Goal: Transaction & Acquisition: Purchase product/service

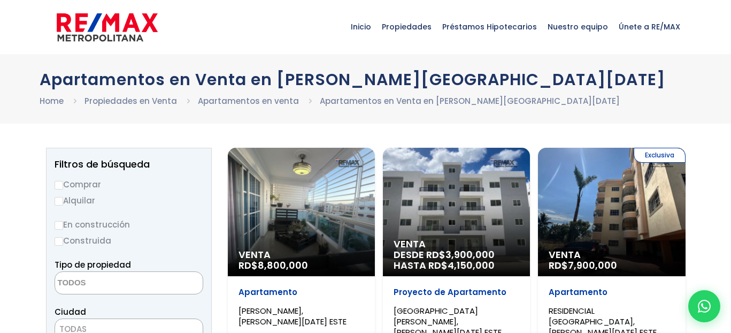
select select
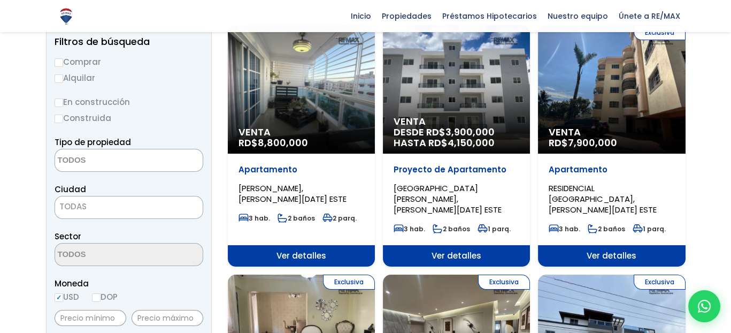
scroll to position [53, 0]
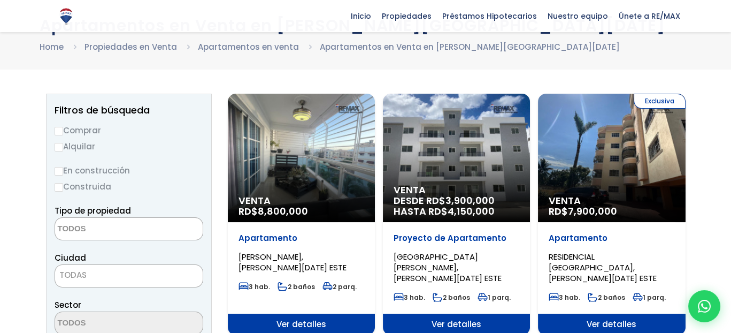
click at [61, 128] on input "Comprar" at bounding box center [59, 131] width 9 height 9
radio input "true"
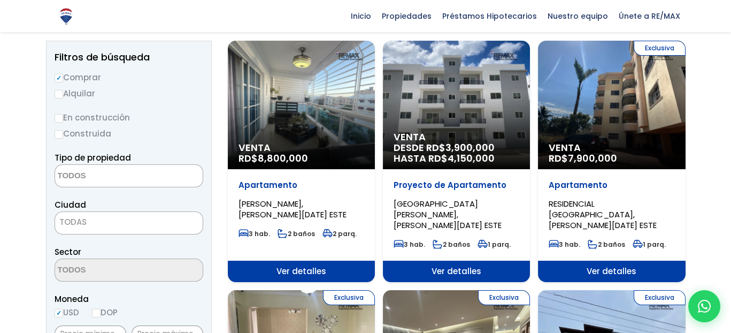
scroll to position [107, 0]
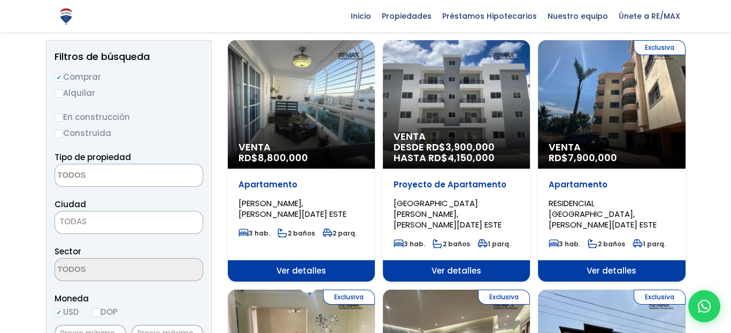
click at [102, 177] on textarea "Search" at bounding box center [107, 175] width 104 height 23
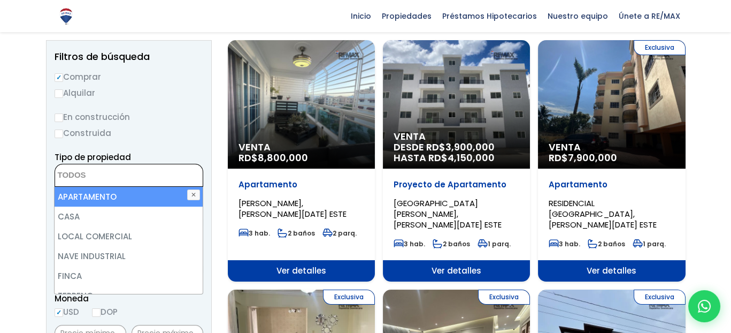
click at [72, 196] on li "APARTAMENTO" at bounding box center [129, 197] width 148 height 20
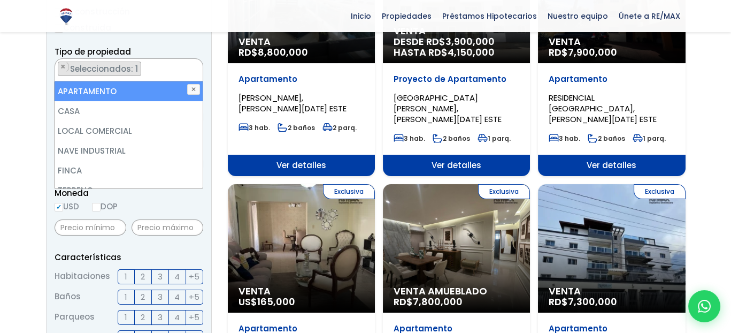
scroll to position [214, 0]
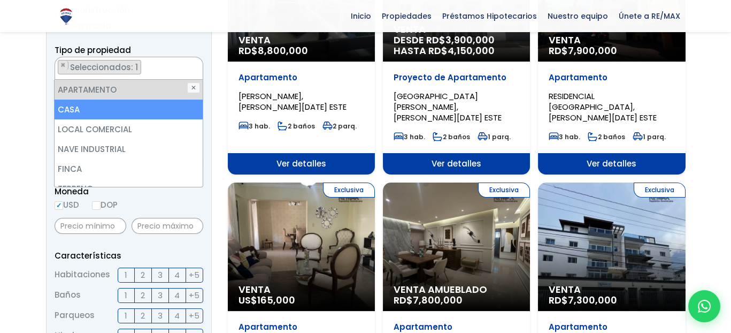
click at [84, 108] on li "CASA" at bounding box center [129, 109] width 148 height 20
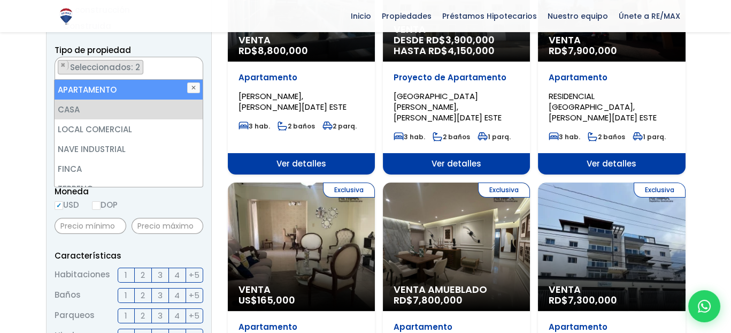
click at [87, 87] on li "APARTAMENTO" at bounding box center [129, 90] width 148 height 20
select select "house"
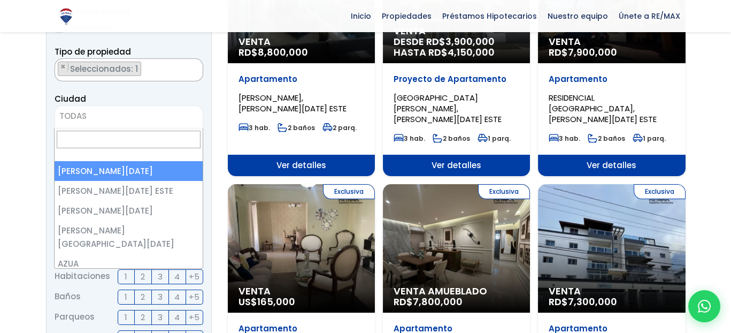
click at [96, 113] on span "TODAS" at bounding box center [129, 116] width 148 height 15
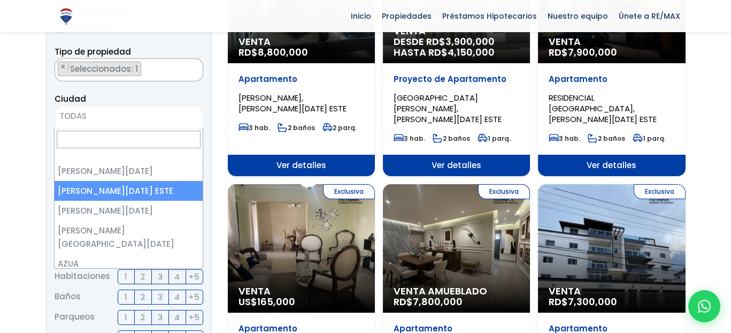
select select "148"
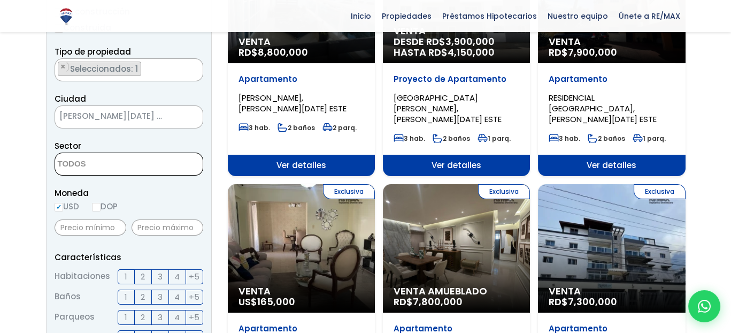
click at [72, 163] on textarea "Search" at bounding box center [107, 164] width 104 height 23
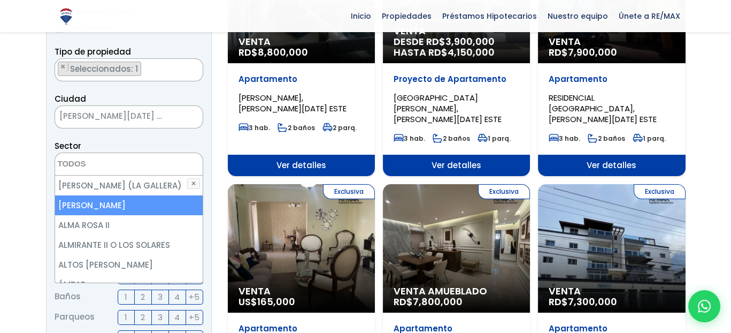
click at [99, 200] on li "[PERSON_NAME]" at bounding box center [129, 205] width 148 height 20
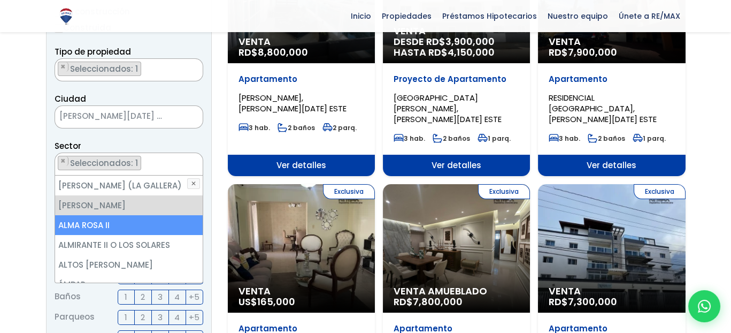
click at [100, 221] on li "ALMA ROSA II" at bounding box center [129, 225] width 148 height 20
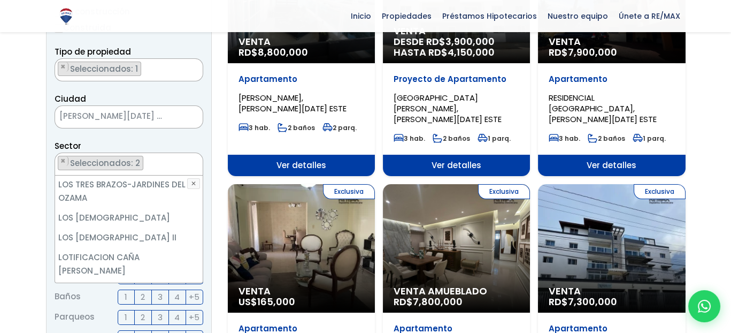
scroll to position [2176, 0]
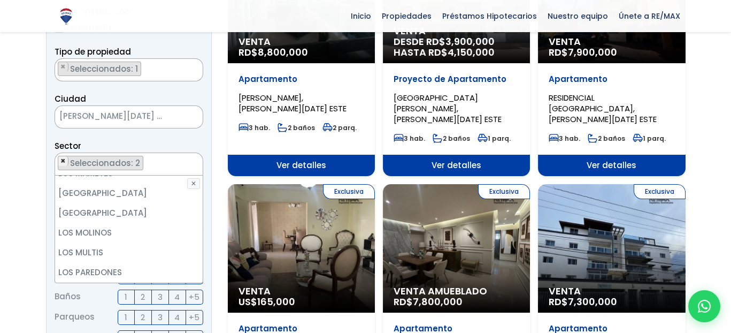
click at [61, 158] on span "×" at bounding box center [62, 161] width 5 height 10
select select "13152"
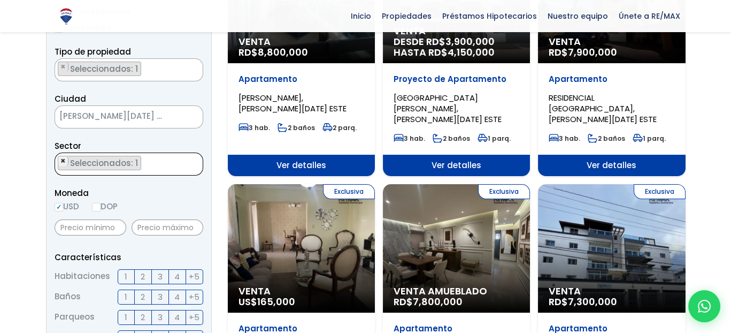
click at [61, 160] on span "×" at bounding box center [62, 161] width 5 height 10
select select
click at [98, 203] on input "DOP" at bounding box center [96, 207] width 9 height 9
radio input "true"
click at [158, 230] on input "text" at bounding box center [168, 227] width 72 height 16
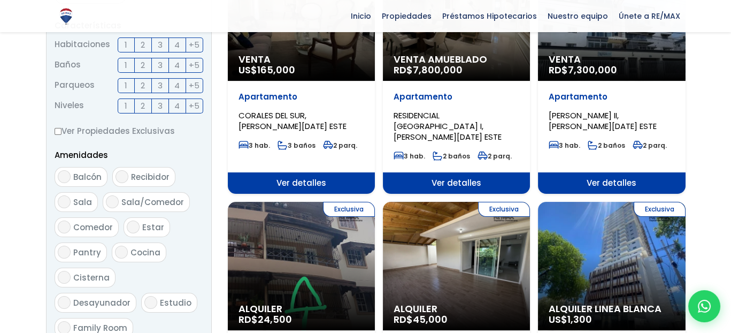
scroll to position [426, 0]
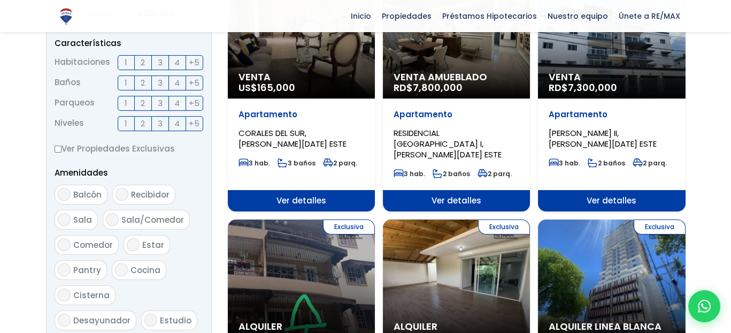
type input "4,500,000"
click at [158, 59] on span "3" at bounding box center [160, 62] width 5 height 13
click at [0, 0] on input "3" at bounding box center [0, 0] width 0 height 0
click at [142, 80] on span "2" at bounding box center [143, 82] width 4 height 13
click at [0, 0] on input "2" at bounding box center [0, 0] width 0 height 0
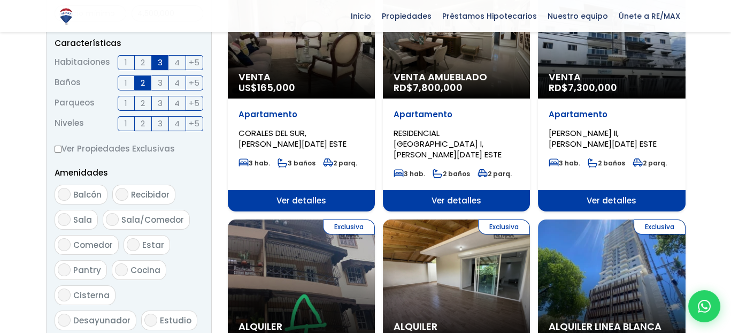
click at [129, 97] on label "1" at bounding box center [126, 103] width 17 height 15
click at [0, 0] on input "1" at bounding box center [0, 0] width 0 height 0
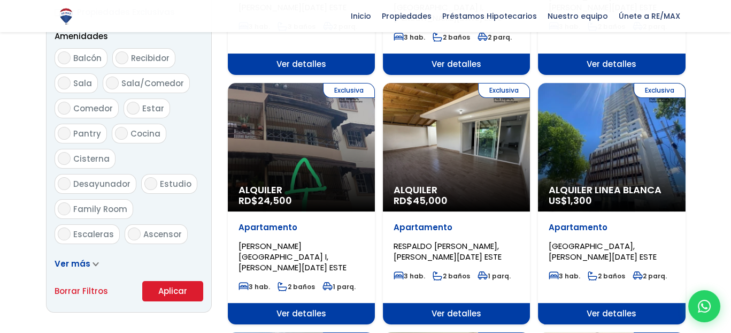
scroll to position [640, 0]
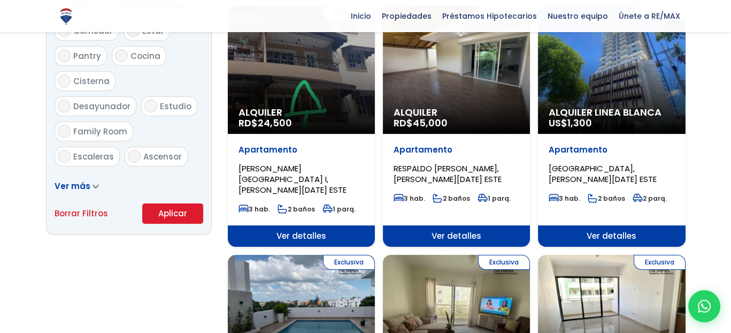
click at [182, 213] on button "Aplicar" at bounding box center [172, 213] width 61 height 20
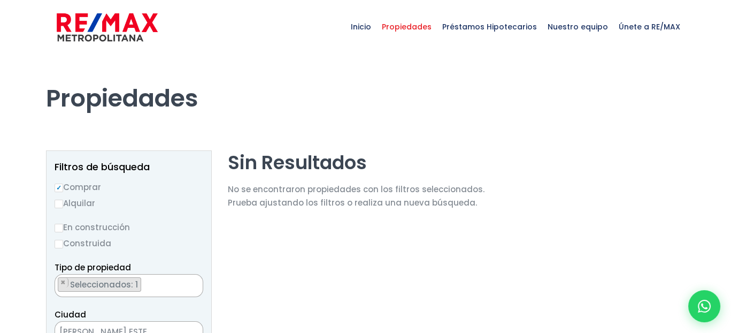
click at [60, 228] on input "En construcción" at bounding box center [59, 227] width 9 height 9
radio input "true"
click at [59, 186] on input "Comprar" at bounding box center [59, 187] width 9 height 9
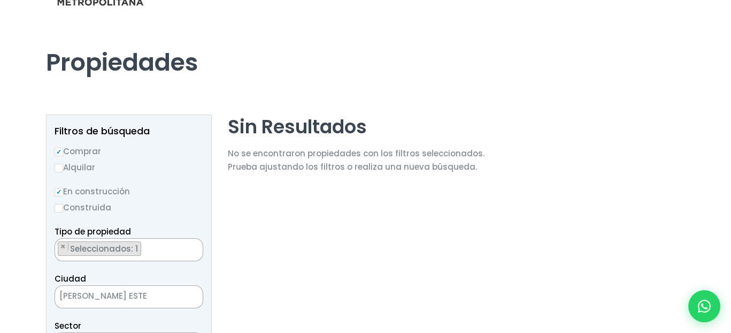
scroll to position [53, 0]
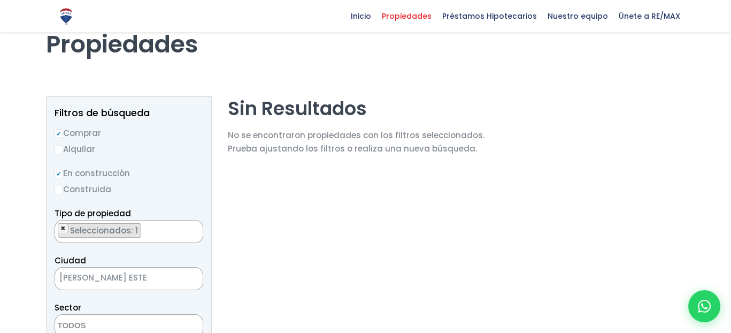
click at [61, 226] on span "×" at bounding box center [62, 228] width 5 height 10
select select
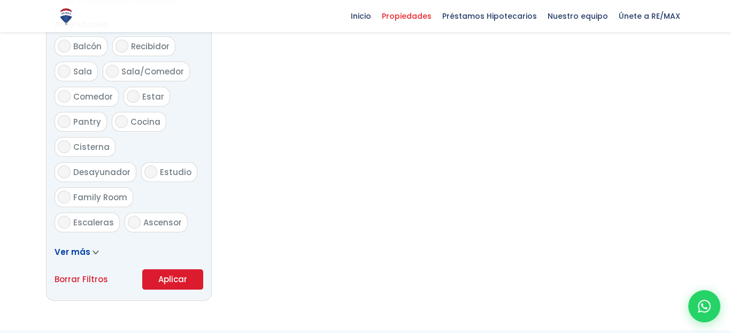
scroll to position [642, 0]
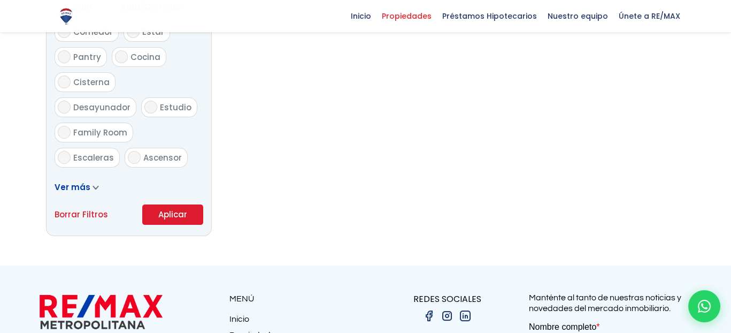
click at [167, 212] on button "Aplicar" at bounding box center [172, 214] width 61 height 20
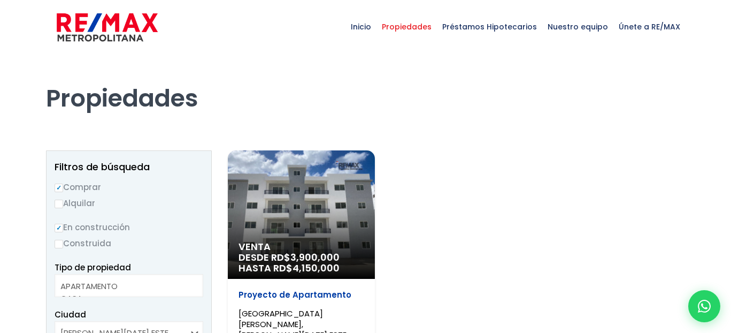
select select
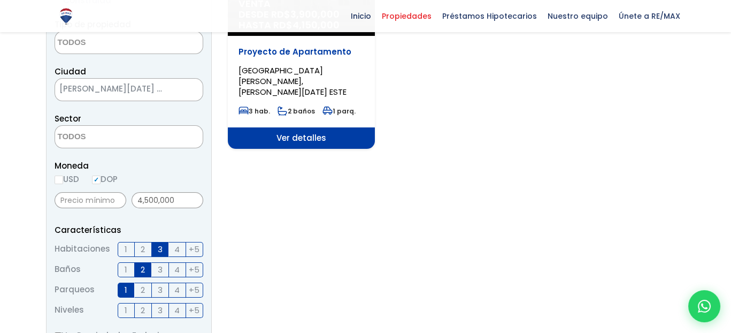
scroll to position [267, 0]
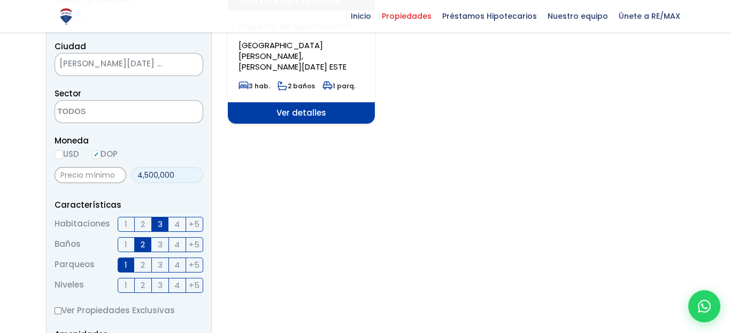
drag, startPoint x: 175, startPoint y: 173, endPoint x: 116, endPoint y: 168, distance: 59.5
click at [117, 169] on div "4,500,000" at bounding box center [129, 175] width 149 height 24
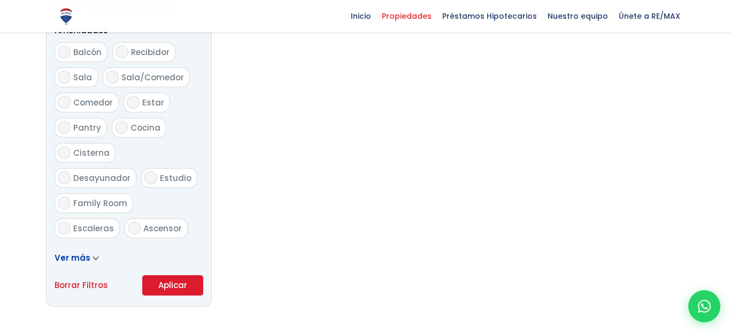
scroll to position [588, 0]
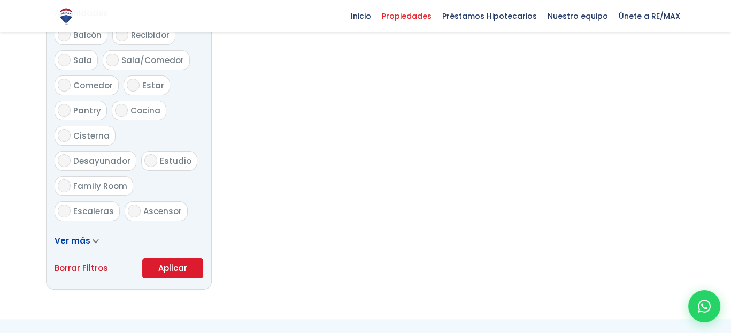
type input "6,000,000"
click at [172, 268] on button "Aplicar" at bounding box center [172, 268] width 61 height 20
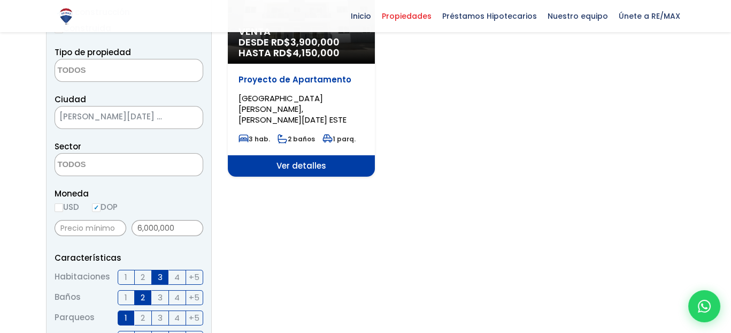
scroll to position [168, 0]
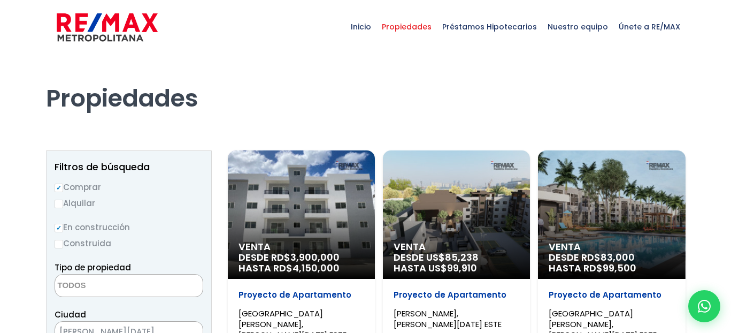
select select
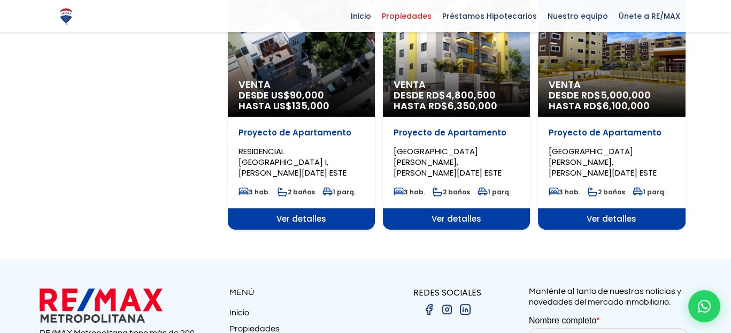
scroll to position [802, 0]
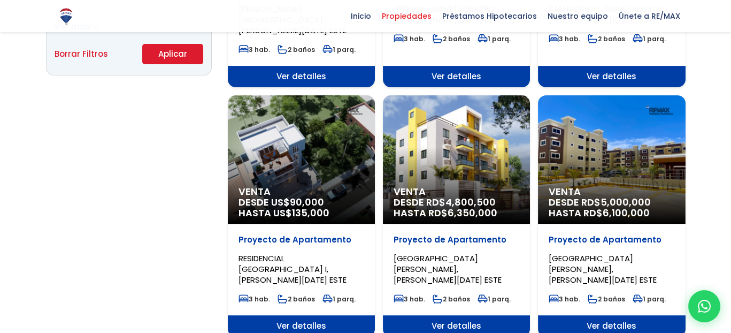
click at [450, 315] on span "Ver detalles" at bounding box center [456, 325] width 147 height 21
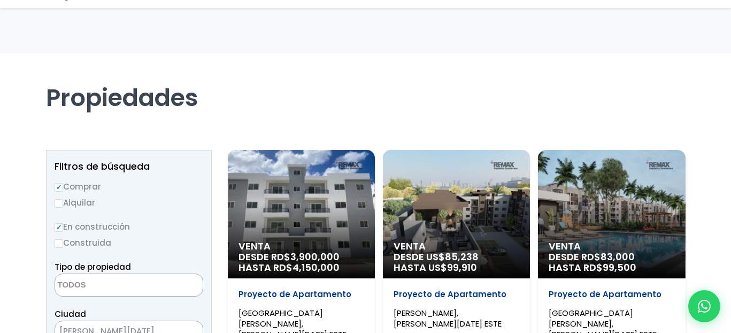
select select
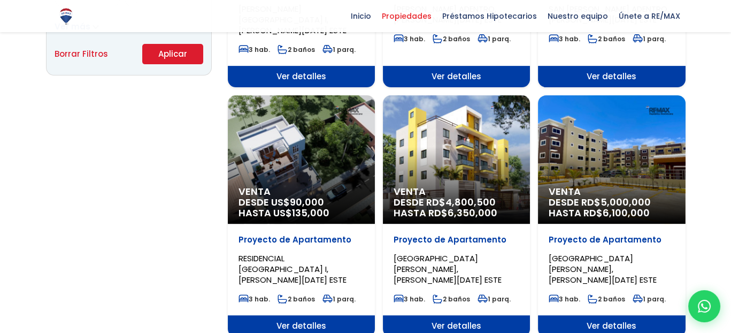
scroll to position [802, 0]
click at [459, 315] on span "Ver detalles" at bounding box center [456, 325] width 147 height 21
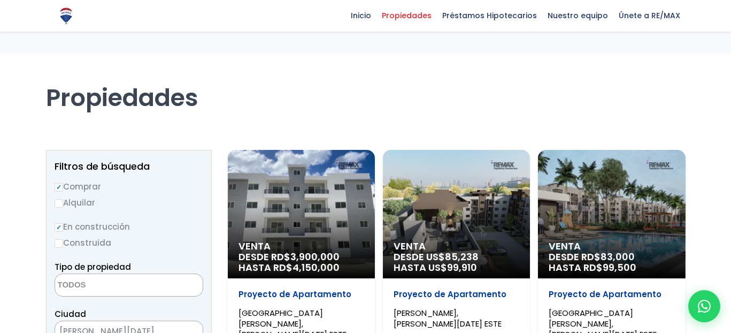
select select
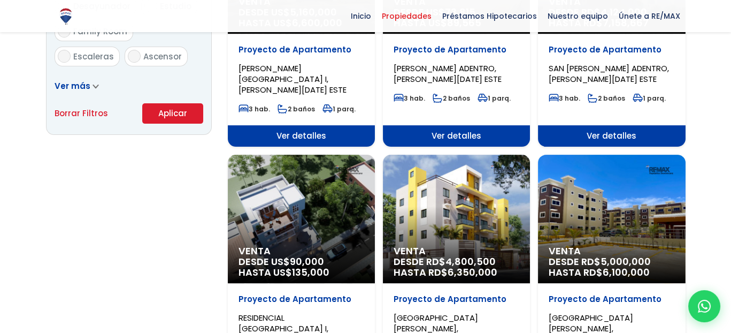
scroll to position [802, 0]
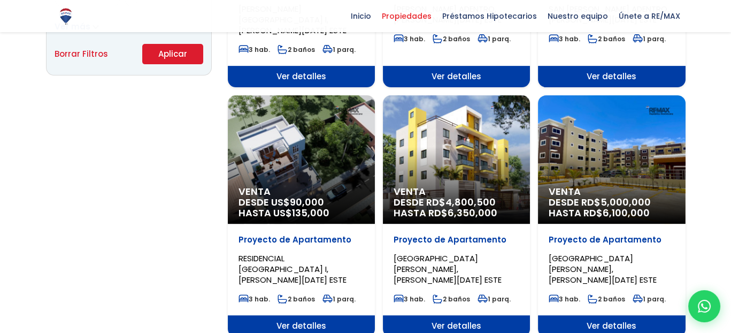
click at [623, 315] on span "Ver detalles" at bounding box center [611, 325] width 147 height 21
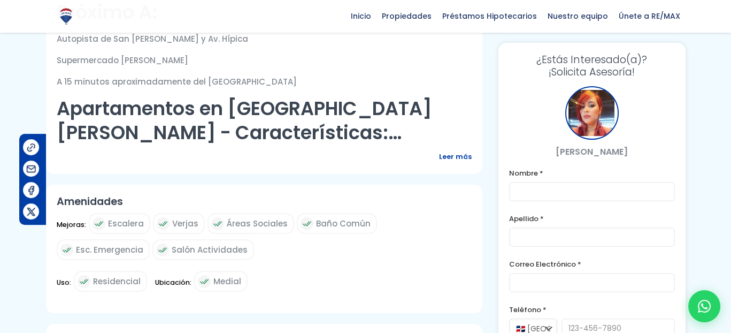
scroll to position [535, 0]
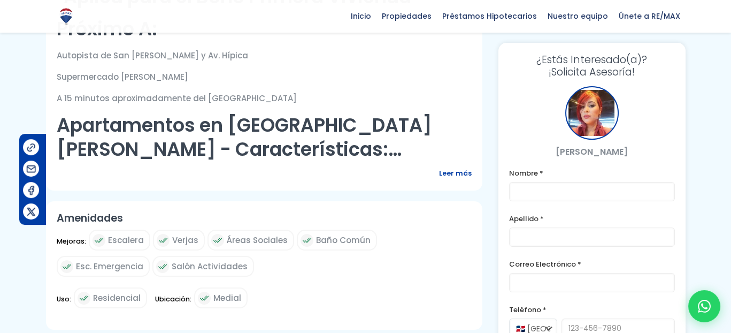
click at [461, 166] on span "Leer más" at bounding box center [455, 172] width 33 height 13
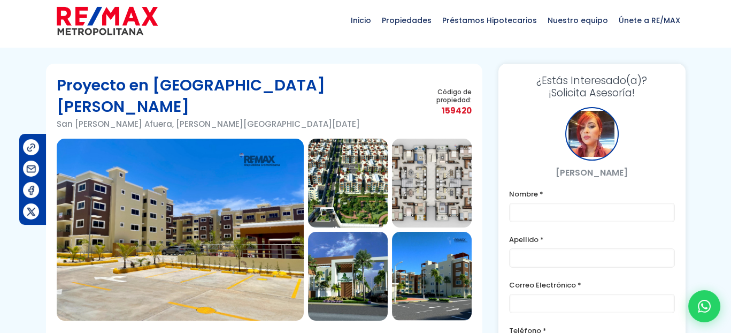
scroll to position [0, 0]
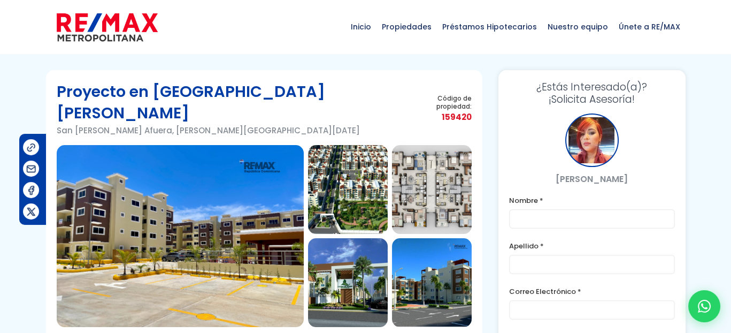
click at [224, 212] on img at bounding box center [180, 236] width 247 height 182
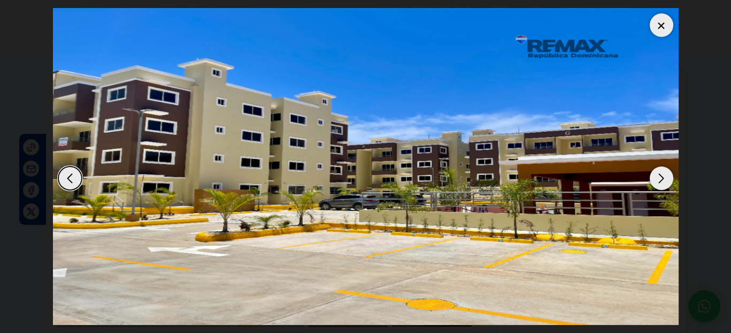
click at [664, 175] on div "Next slide" at bounding box center [662, 178] width 24 height 24
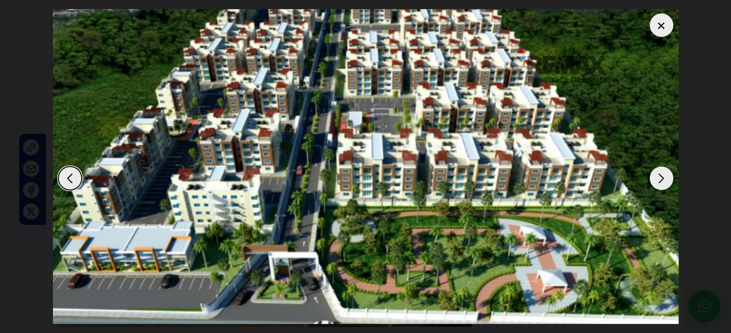
click at [664, 175] on div "Next slide" at bounding box center [662, 178] width 24 height 24
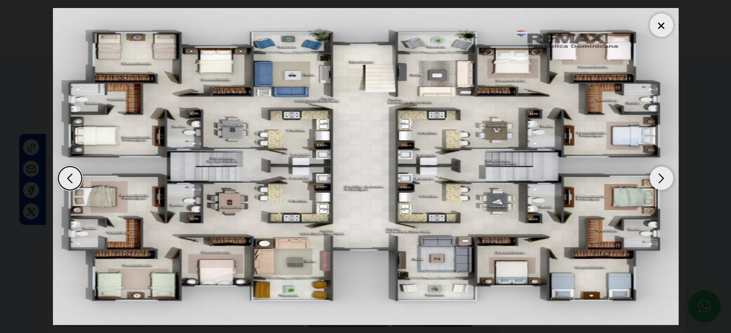
click at [663, 175] on div "Next slide" at bounding box center [662, 178] width 24 height 24
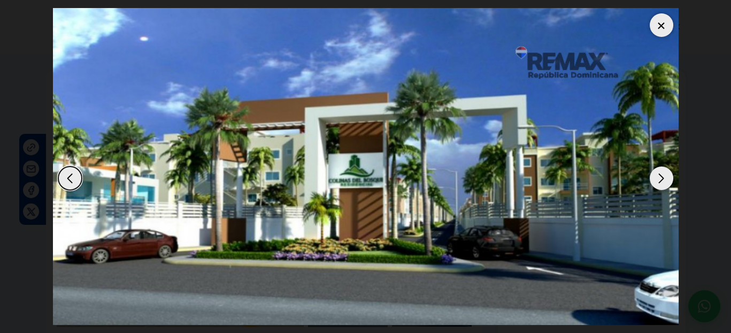
click at [660, 174] on div "Next slide" at bounding box center [662, 178] width 24 height 24
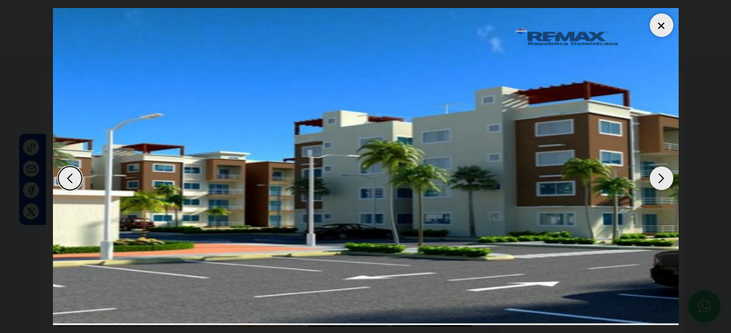
click at [660, 174] on div "Next slide" at bounding box center [662, 178] width 24 height 24
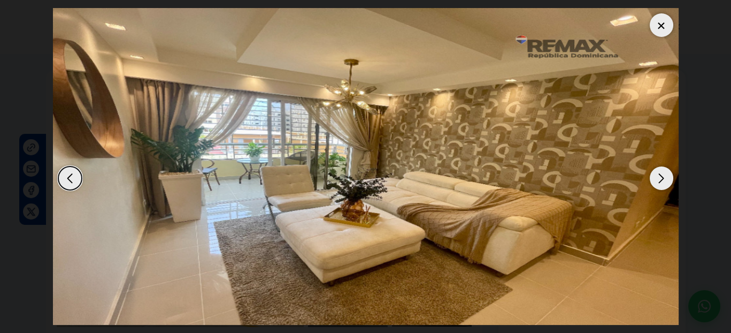
click at [660, 173] on div "Next slide" at bounding box center [662, 178] width 24 height 24
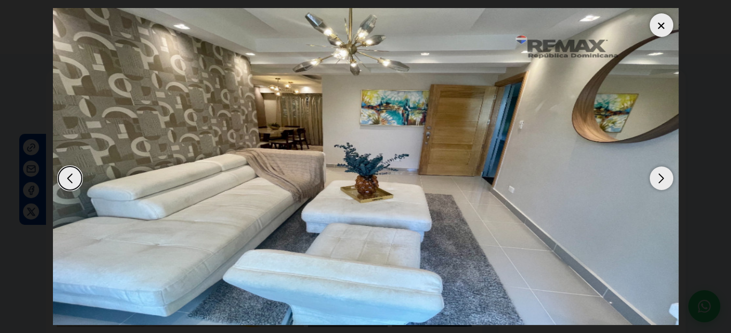
click at [658, 173] on div "Next slide" at bounding box center [662, 178] width 24 height 24
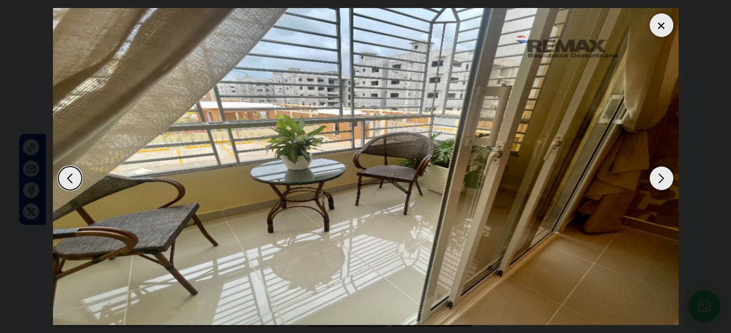
click at [658, 173] on div "Next slide" at bounding box center [662, 178] width 24 height 24
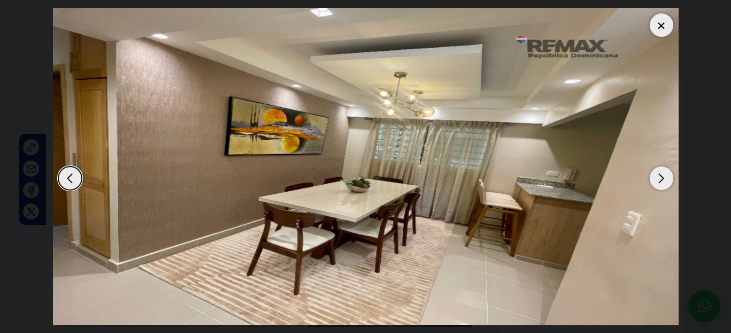
click at [658, 173] on div "Next slide" at bounding box center [662, 178] width 24 height 24
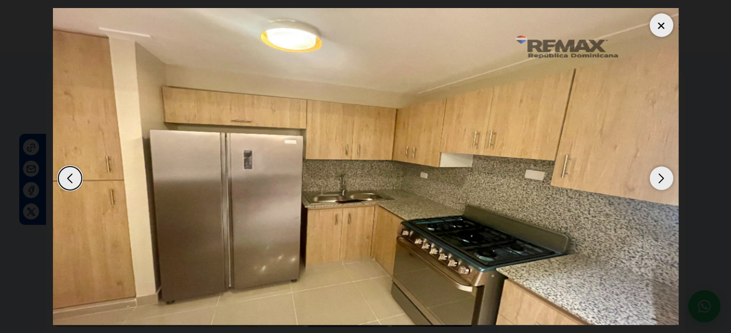
click at [658, 173] on div "Next slide" at bounding box center [662, 178] width 24 height 24
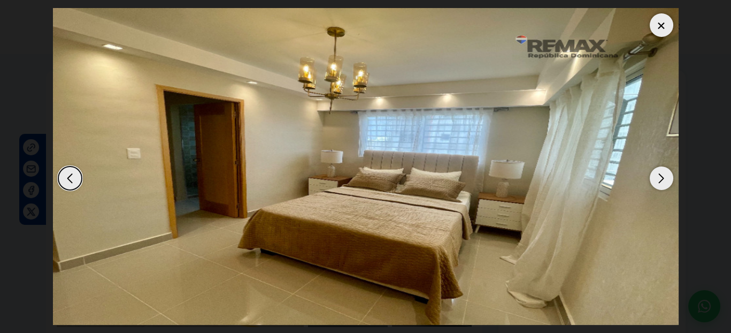
click at [658, 173] on div "Next slide" at bounding box center [662, 178] width 24 height 24
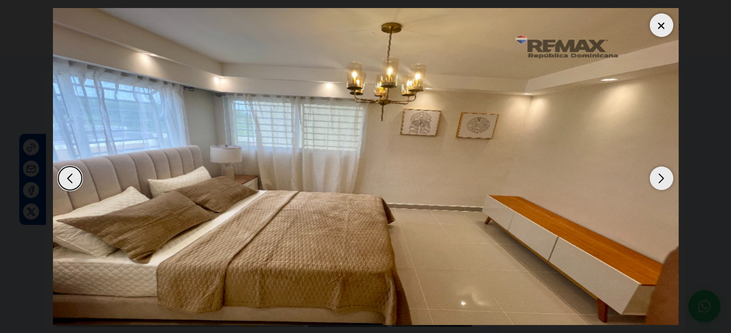
click at [658, 173] on div "Next slide" at bounding box center [662, 178] width 24 height 24
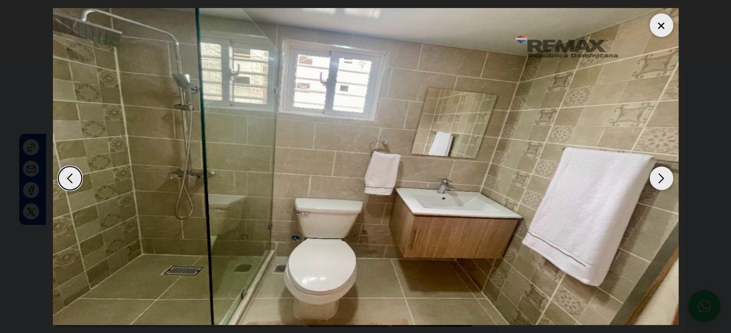
click at [658, 173] on div "Next slide" at bounding box center [662, 178] width 24 height 24
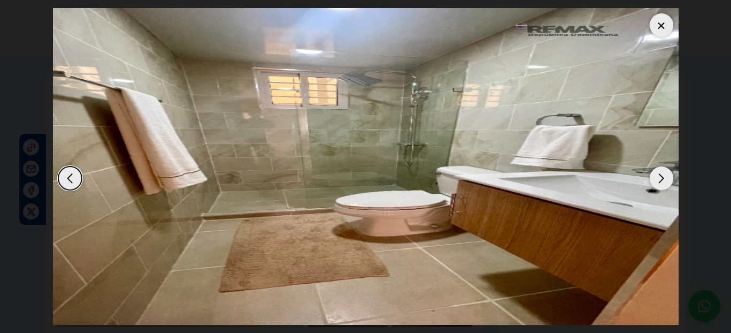
click at [658, 173] on div "Next slide" at bounding box center [662, 178] width 24 height 24
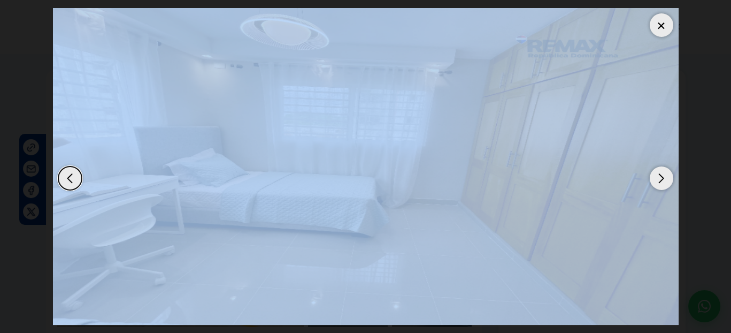
click at [658, 173] on div "Next slide" at bounding box center [662, 178] width 24 height 24
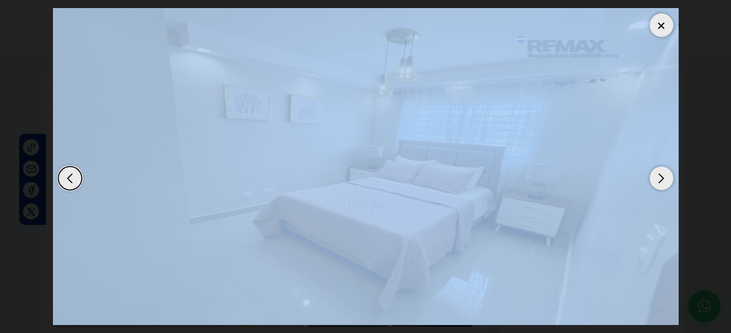
click at [658, 173] on div "Next slide" at bounding box center [662, 178] width 24 height 24
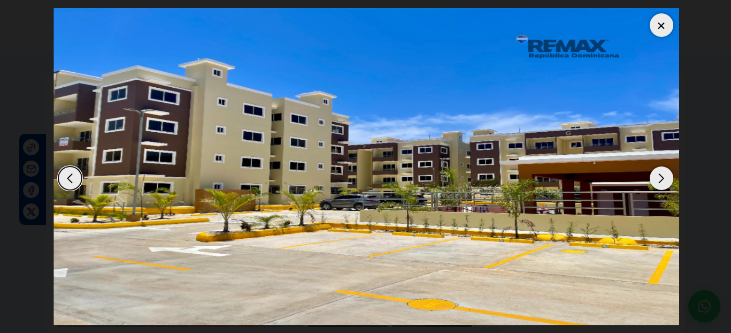
click at [649, 175] on div at bounding box center [365, 166] width 625 height 316
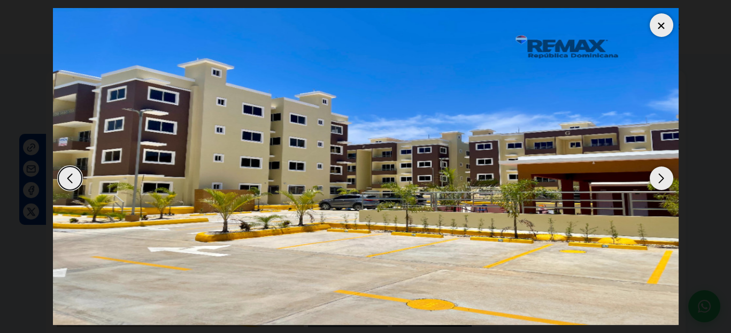
click at [658, 179] on div "Next slide" at bounding box center [662, 178] width 24 height 24
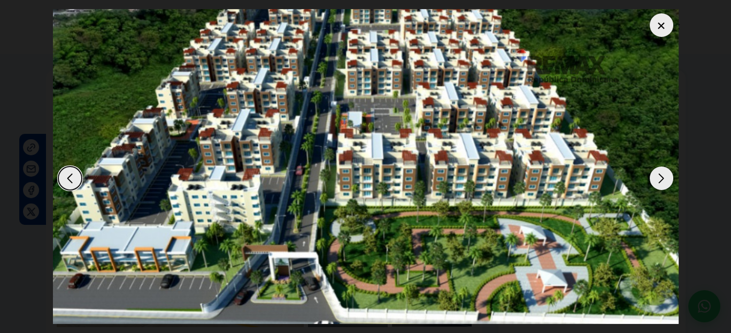
click at [660, 179] on div "Next slide" at bounding box center [662, 178] width 24 height 24
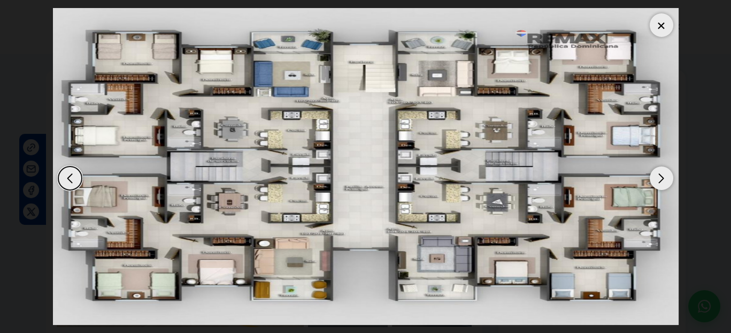
click at [660, 179] on div "Next slide" at bounding box center [662, 178] width 24 height 24
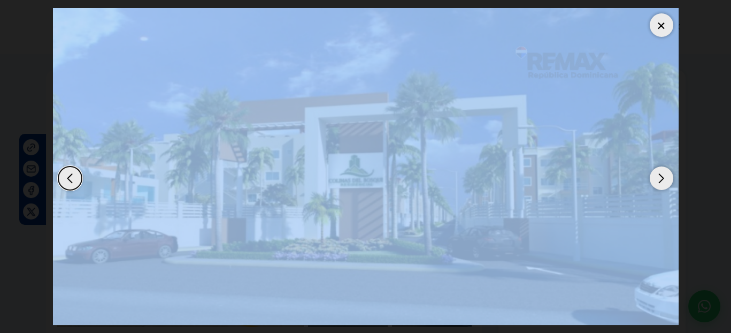
click at [660, 179] on div "Next slide" at bounding box center [662, 178] width 24 height 24
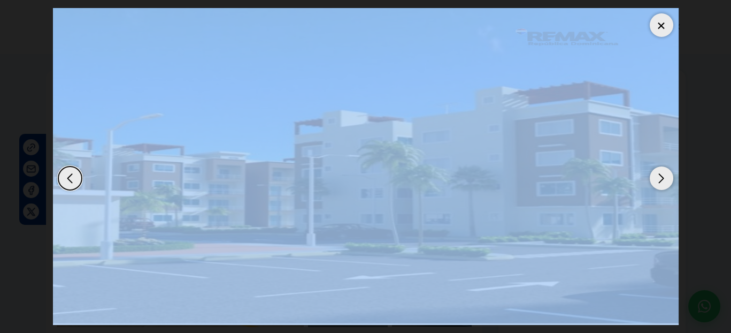
click at [529, 226] on img "5 / 16" at bounding box center [365, 166] width 625 height 316
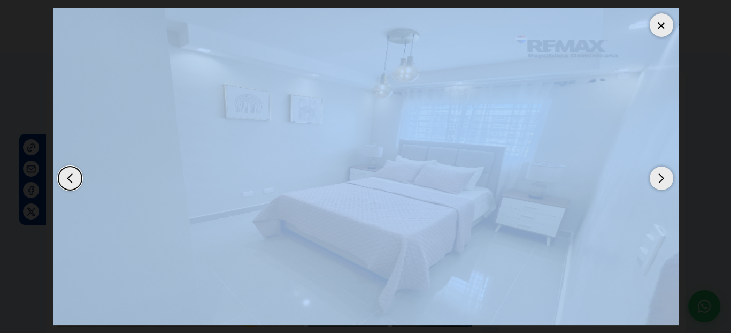
click at [652, 182] on div "Next slide" at bounding box center [662, 178] width 24 height 24
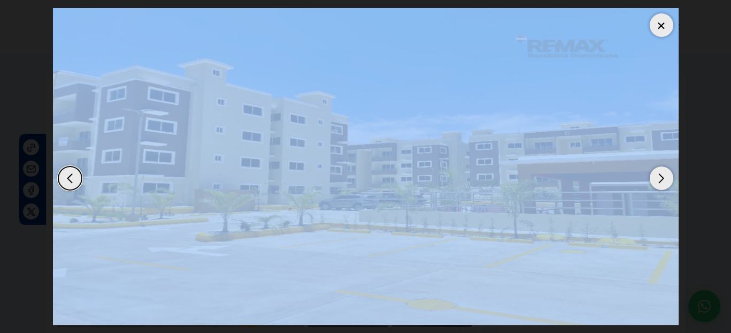
drag, startPoint x: 652, startPoint y: 182, endPoint x: 656, endPoint y: 172, distance: 10.5
click at [653, 182] on div "Next slide" at bounding box center [662, 178] width 24 height 24
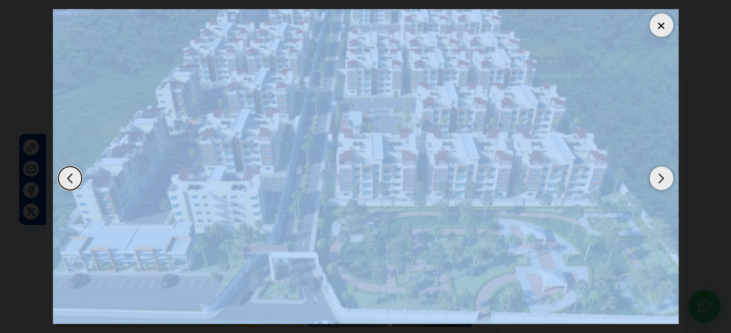
click at [661, 22] on div at bounding box center [662, 25] width 24 height 24
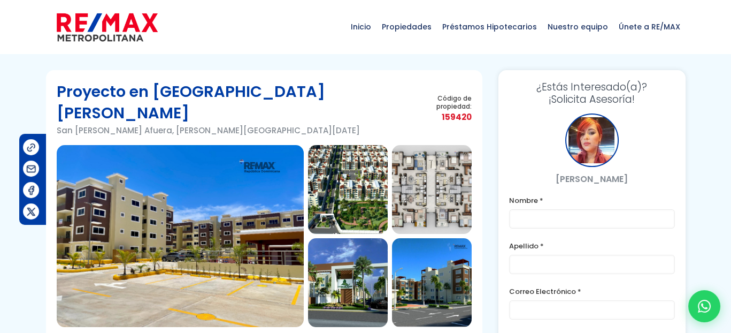
click at [249, 164] on img at bounding box center [180, 236] width 247 height 182
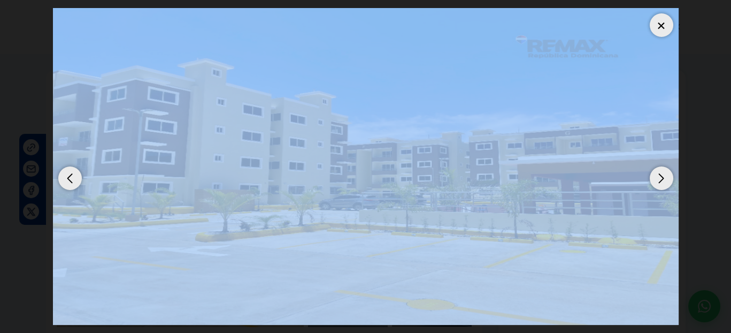
click at [80, 179] on div "Previous slide" at bounding box center [70, 178] width 24 height 24
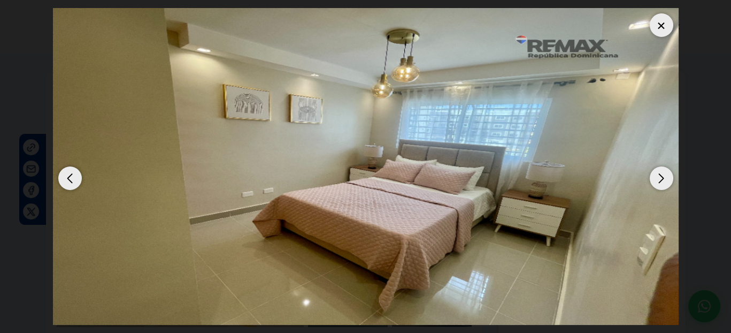
click at [78, 178] on div "Previous slide" at bounding box center [70, 178] width 24 height 24
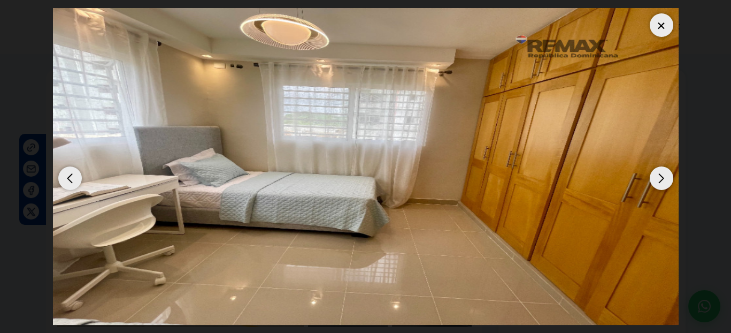
click at [78, 178] on div "Previous slide" at bounding box center [70, 178] width 24 height 24
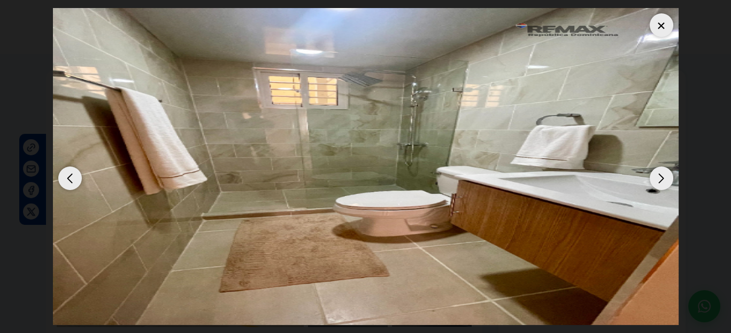
click at [78, 178] on div "Previous slide" at bounding box center [70, 178] width 24 height 24
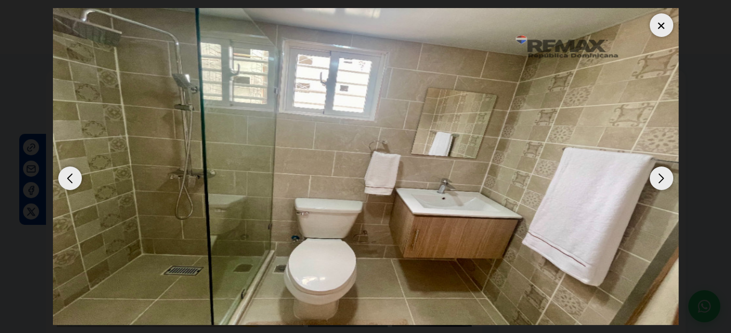
click at [74, 178] on div "Previous slide" at bounding box center [70, 178] width 24 height 24
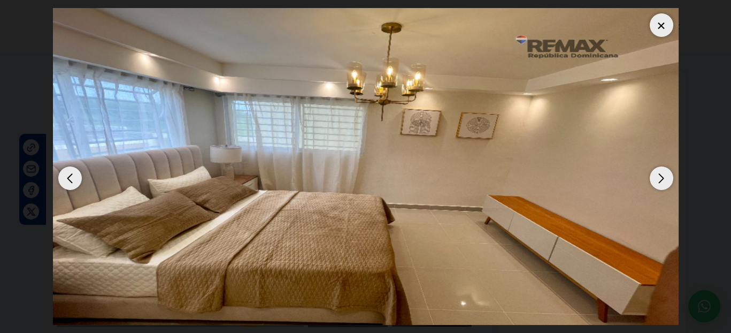
click at [72, 178] on div "Previous slide" at bounding box center [70, 178] width 24 height 24
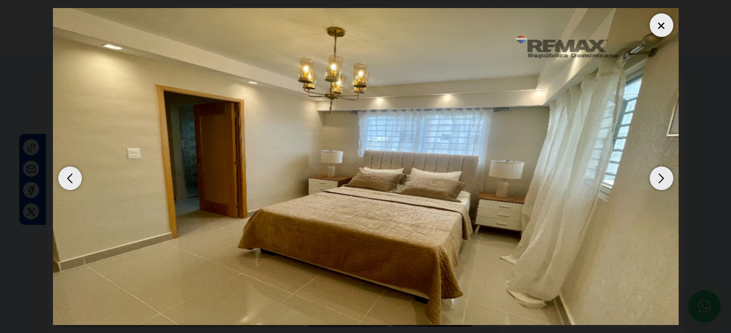
click at [72, 177] on div "Previous slide" at bounding box center [70, 178] width 24 height 24
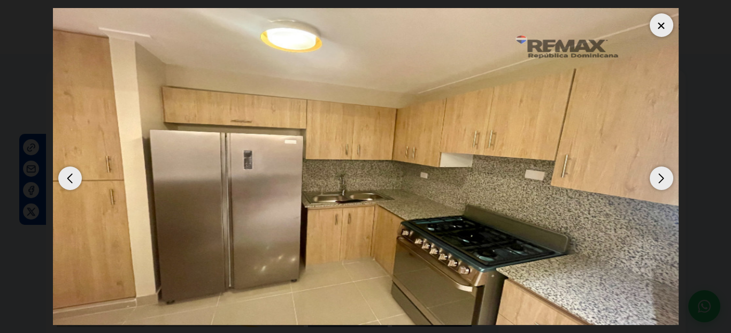
click at [72, 177] on div "Previous slide" at bounding box center [70, 178] width 24 height 24
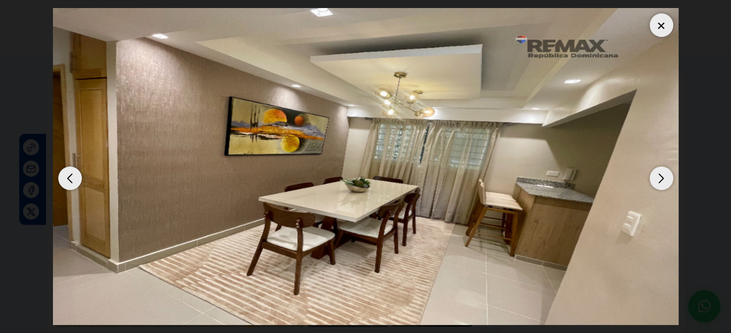
click at [72, 177] on div "Previous slide" at bounding box center [70, 178] width 24 height 24
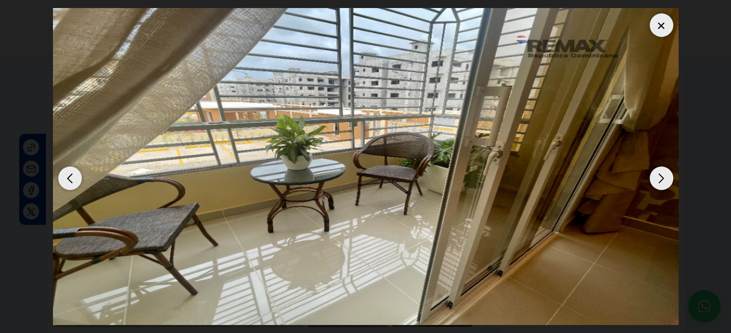
click at [72, 177] on div "Previous slide" at bounding box center [70, 178] width 24 height 24
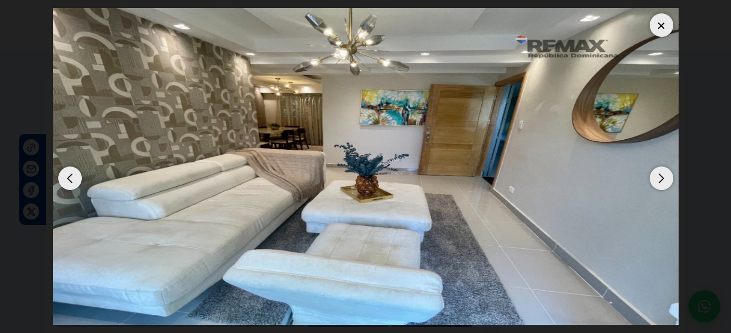
click at [653, 27] on div at bounding box center [662, 25] width 24 height 24
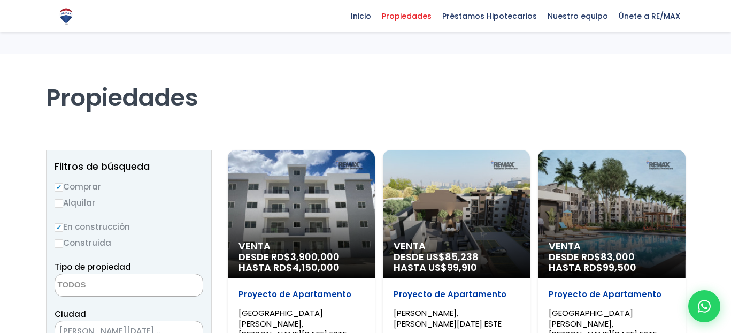
select select
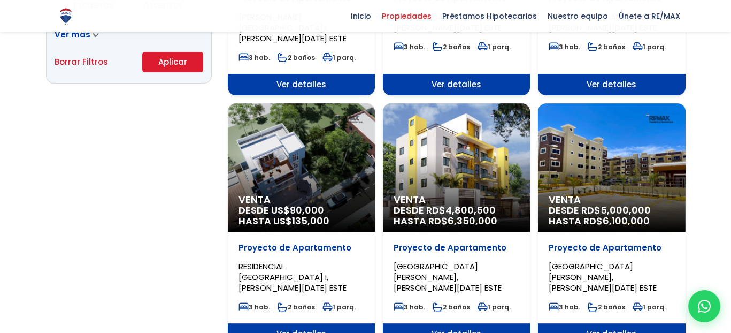
scroll to position [802, 0]
